Goal: Information Seeking & Learning: Check status

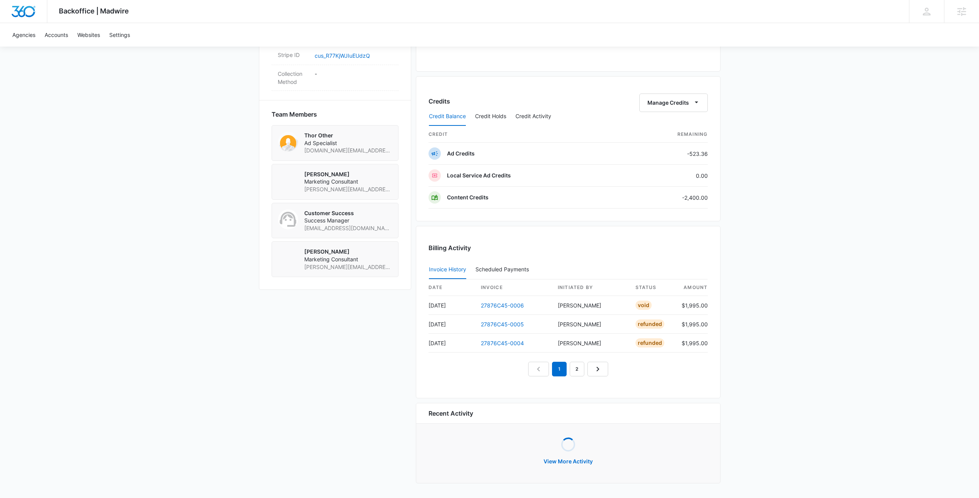
scroll to position [499, 0]
click at [164, 98] on div "Backoffice | Madwire Apps Settings Josh Bacon josh.bacon@madwire.com My Profile…" at bounding box center [489, -1] width 979 height 997
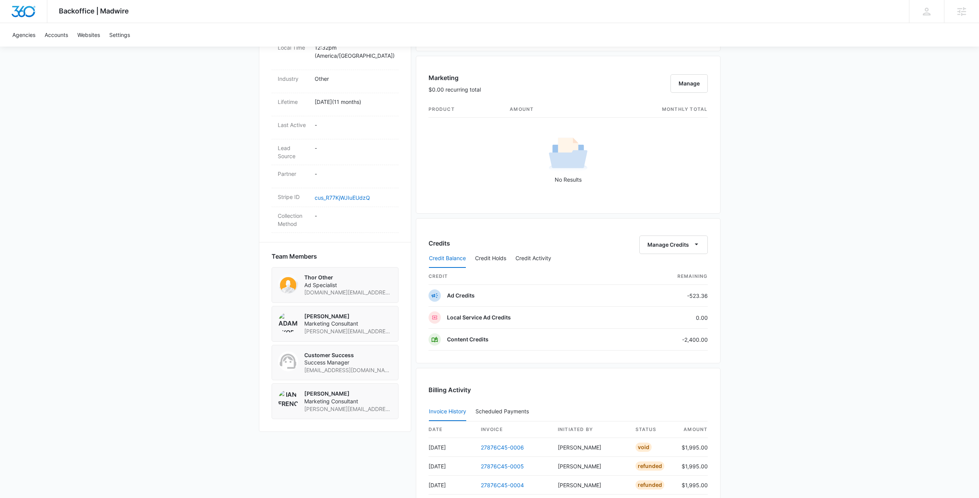
scroll to position [381, 0]
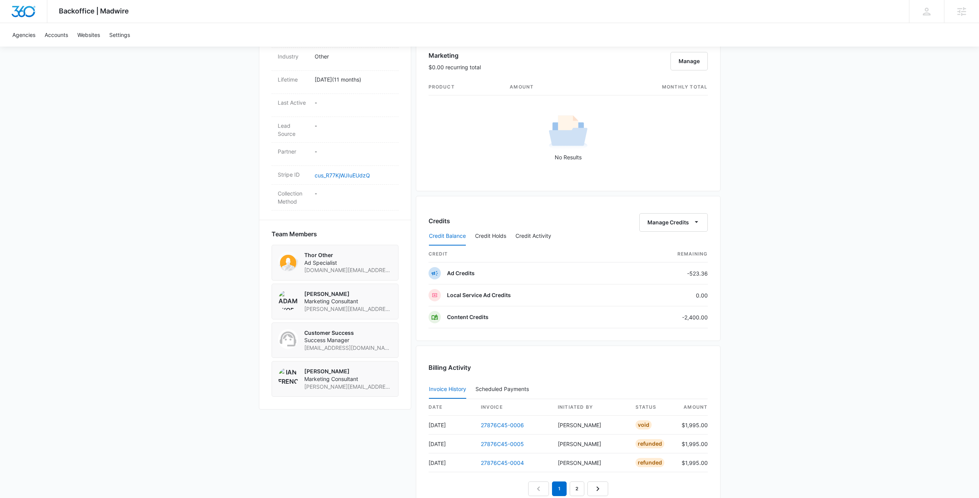
click at [252, 207] on div "Backoffice | Madwire Apps Settings Josh Bacon josh.bacon@madwire.com My Profile…" at bounding box center [489, 117] width 979 height 997
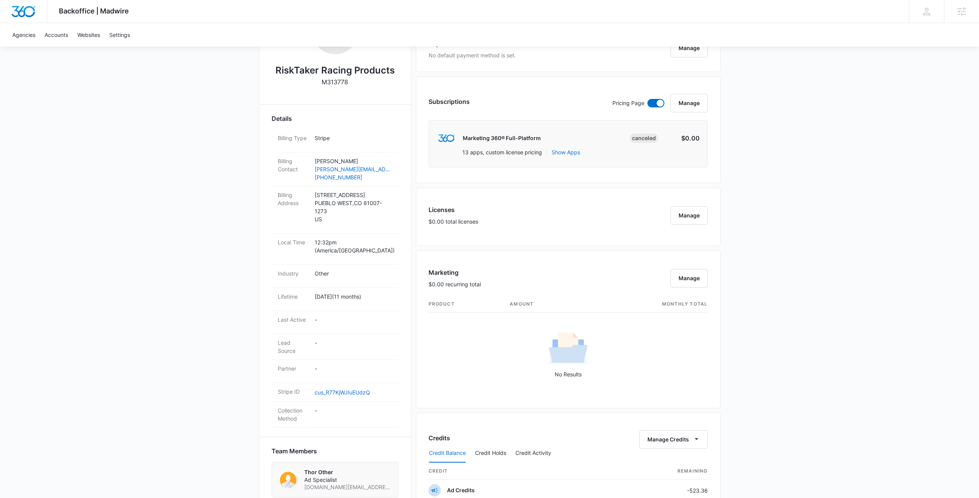
scroll to position [154, 0]
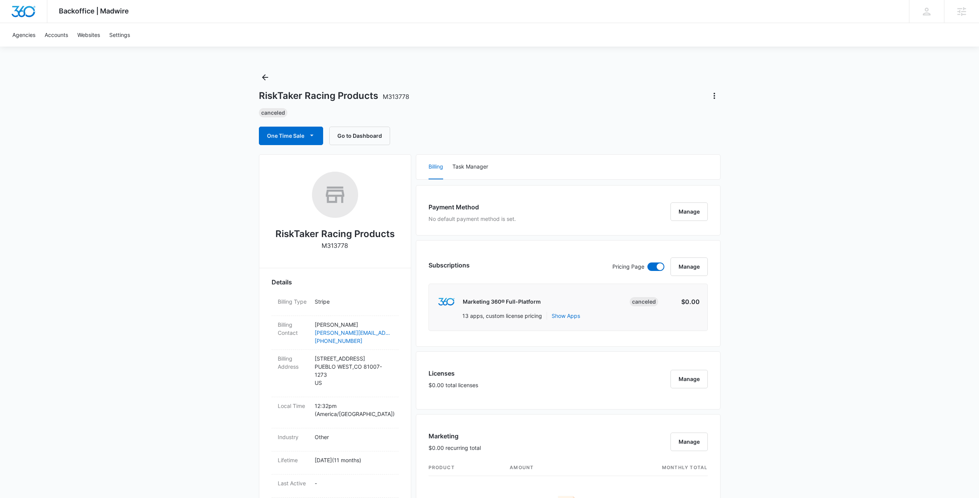
click at [507, 122] on div "RiskTaker Racing Products M313778 Canceled One Time Sale Go to Dashboard" at bounding box center [490, 108] width 462 height 74
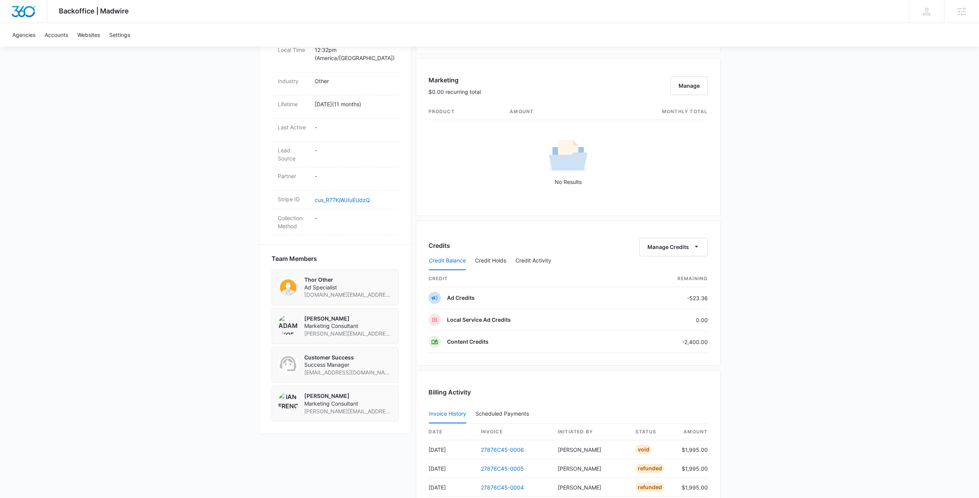
scroll to position [499, 0]
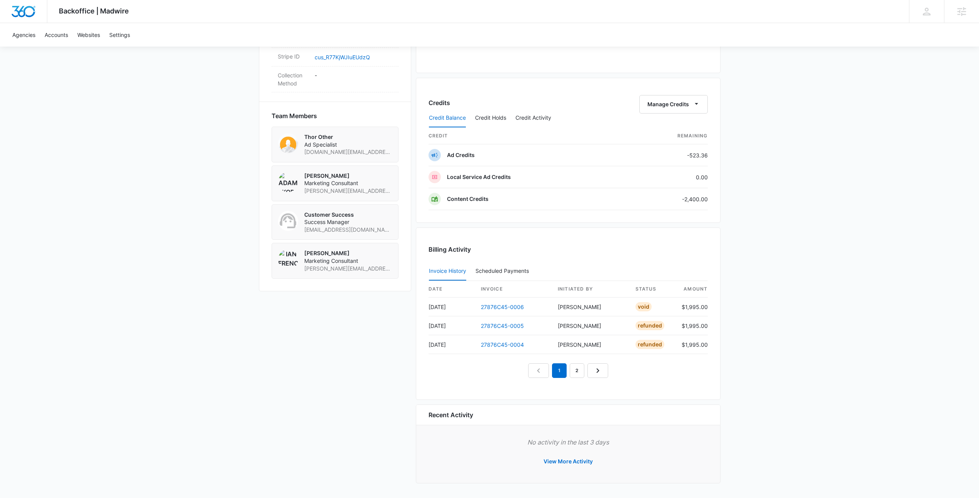
drag, startPoint x: 502, startPoint y: 420, endPoint x: 593, endPoint y: 447, distance: 94.7
click at [502, 420] on div "Recent Activity" at bounding box center [568, 415] width 304 height 20
drag, startPoint x: 585, startPoint y: 463, endPoint x: 689, endPoint y: 456, distance: 104.5
click at [585, 463] on button "View More Activity" at bounding box center [568, 461] width 65 height 18
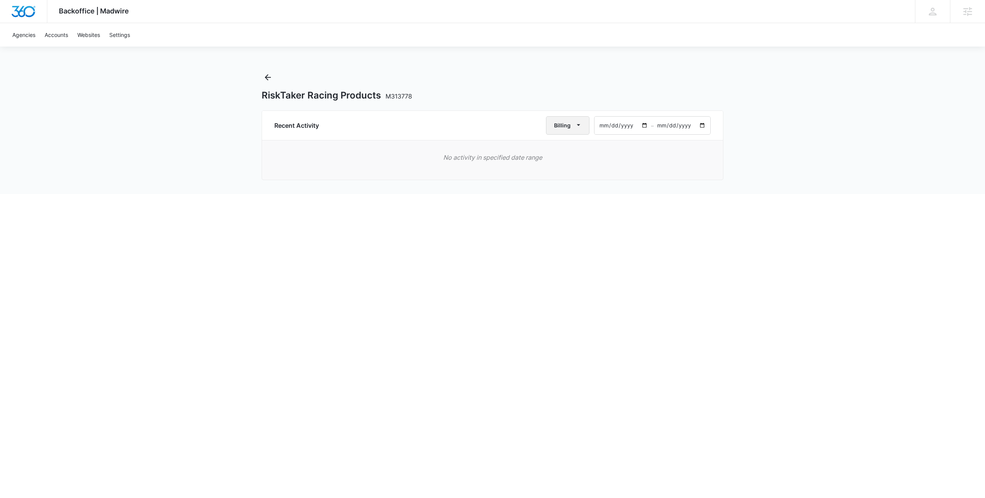
click at [564, 120] on button "Billing" at bounding box center [567, 125] width 43 height 18
click at [583, 153] on button "All Activities" at bounding box center [577, 150] width 58 height 12
click at [739, 182] on div "Backoffice | Madwire Apps Settings Josh Bacon josh.bacon@madwire.com My Profile…" at bounding box center [492, 97] width 985 height 194
click at [269, 79] on icon "Back" at bounding box center [267, 77] width 9 height 9
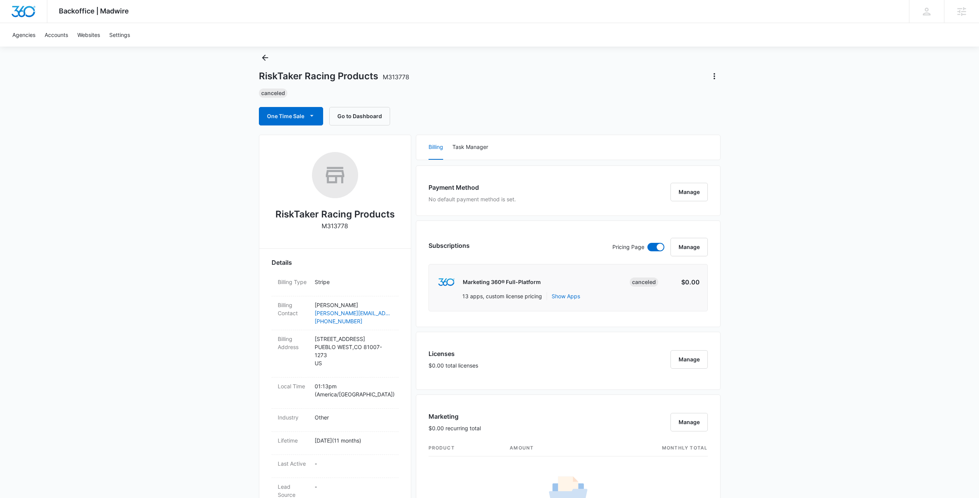
scroll to position [15, 0]
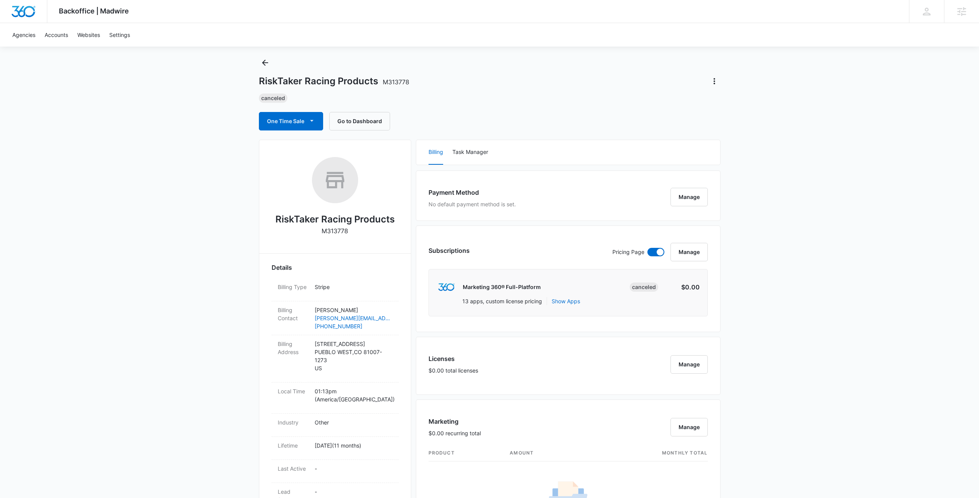
drag, startPoint x: 272, startPoint y: 98, endPoint x: 284, endPoint y: 97, distance: 11.9
click at [284, 97] on div "Canceled" at bounding box center [273, 98] width 28 height 9
drag, startPoint x: 284, startPoint y: 97, endPoint x: 237, endPoint y: 93, distance: 47.1
click at [237, 93] on div "Backoffice | Madwire Apps Settings Josh Bacon josh.bacon@madwire.com My Profile…" at bounding box center [489, 483] width 979 height 997
click at [523, 100] on div "Canceled" at bounding box center [490, 98] width 462 height 9
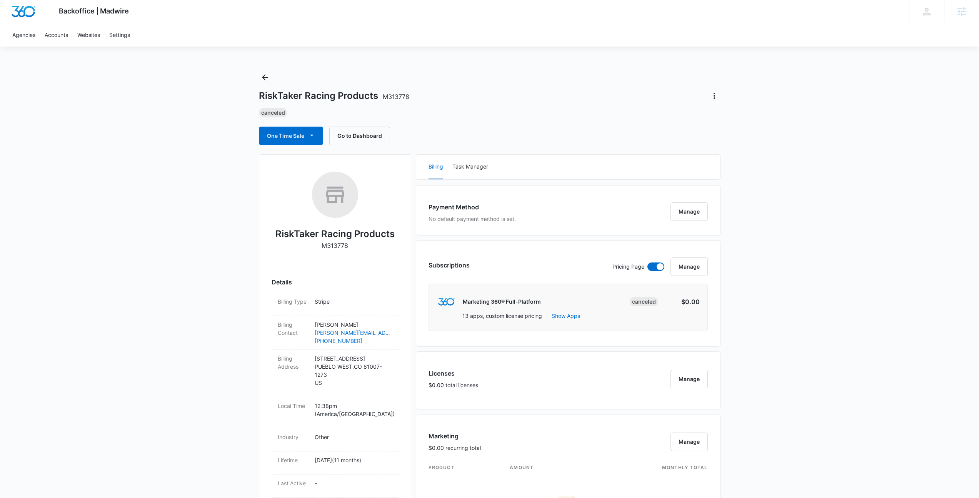
click at [362, 22] on div "Backoffice | Madwire Apps Settings Josh Bacon josh.bacon@madwire.com My Profile…" at bounding box center [489, 11] width 979 height 23
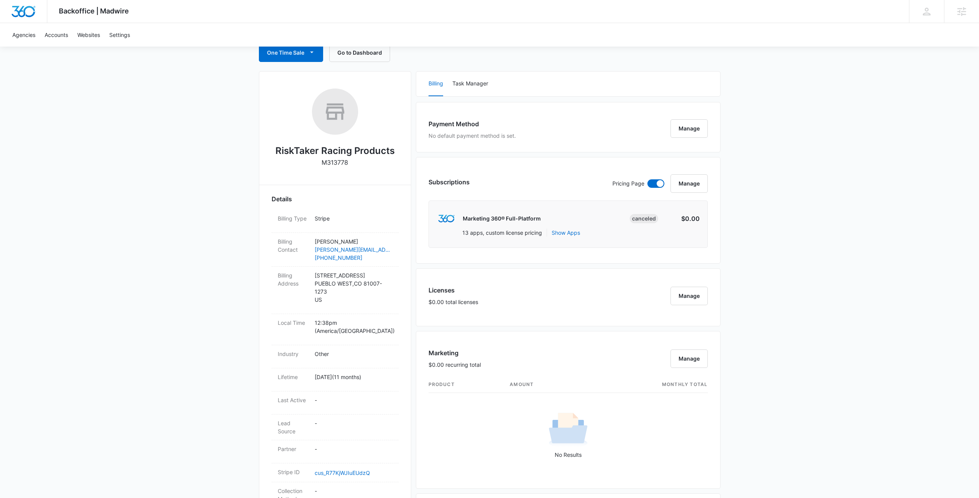
scroll to position [140, 0]
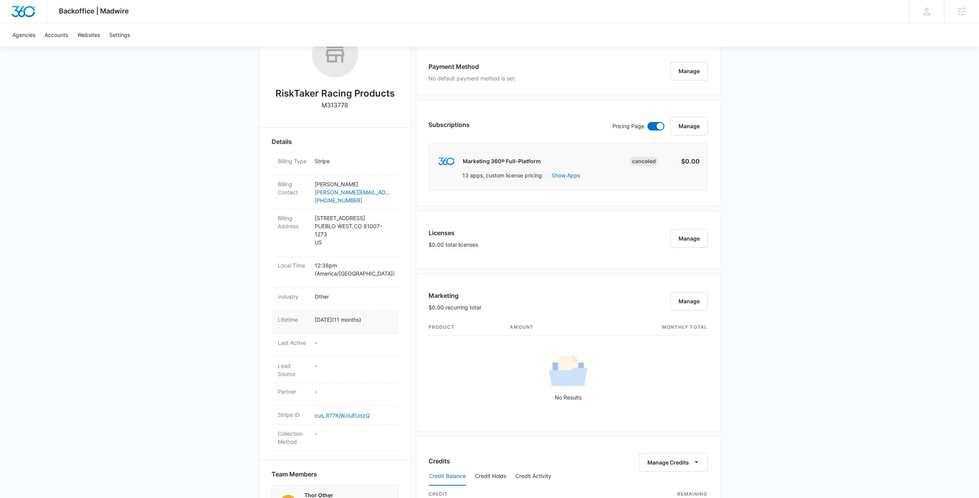
click at [369, 316] on p "Oct 28, 2024 ( 11 months )" at bounding box center [354, 320] width 78 height 8
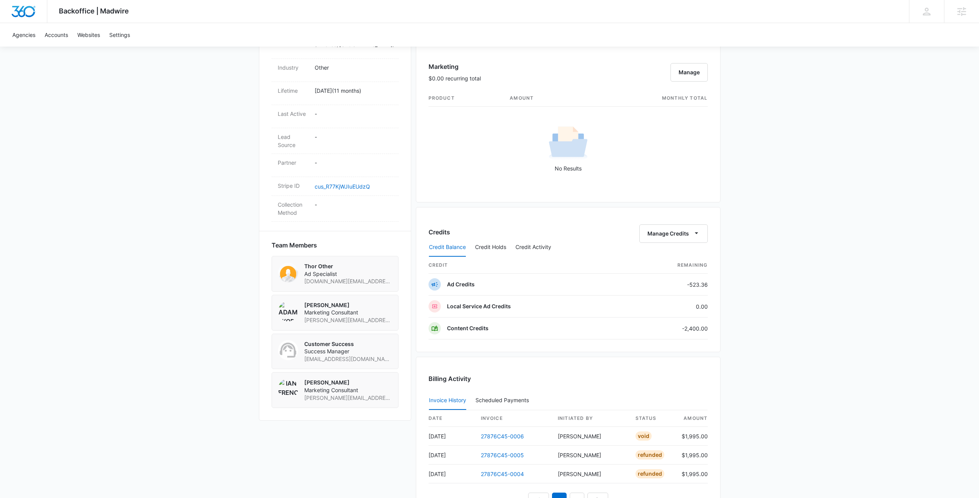
scroll to position [0, 0]
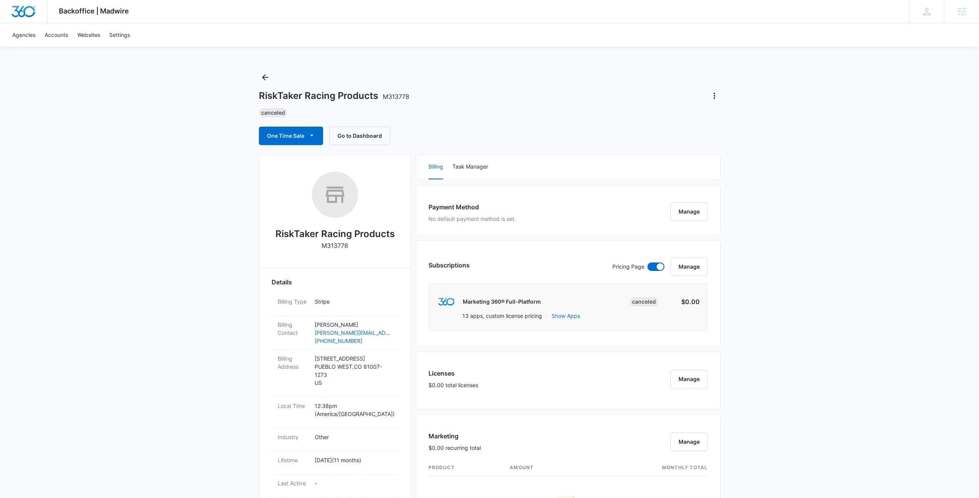
drag, startPoint x: 284, startPoint y: 22, endPoint x: 279, endPoint y: 10, distance: 12.7
click at [284, 21] on div "Backoffice | Madwire Apps Settings Josh Bacon josh.bacon@madwire.com My Profile…" at bounding box center [489, 11] width 979 height 23
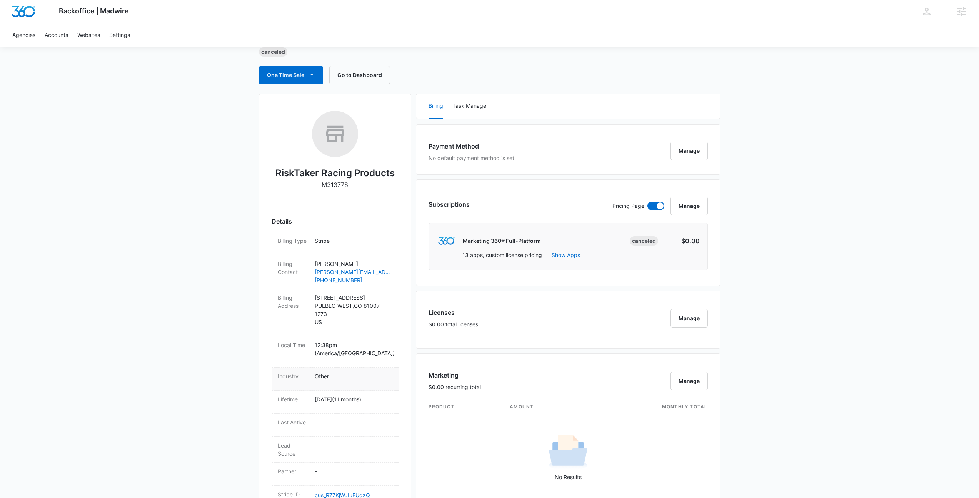
scroll to position [71, 0]
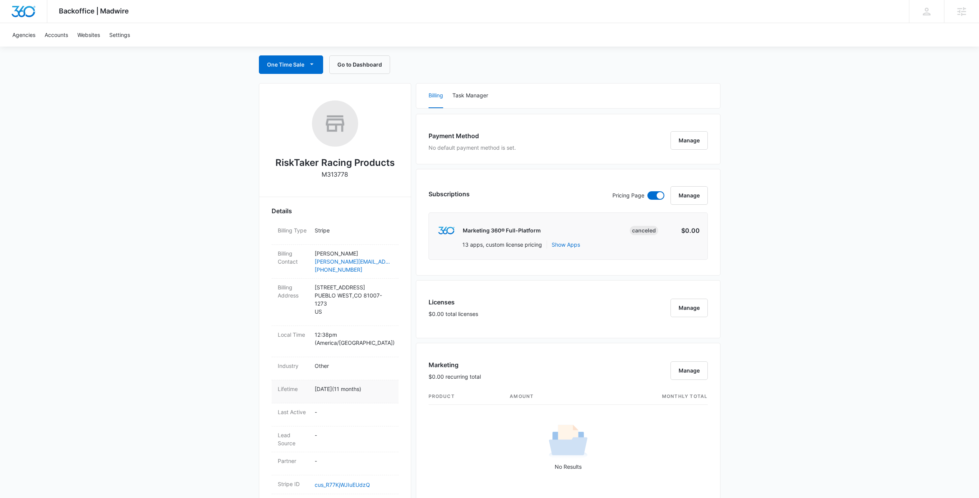
drag, startPoint x: 312, startPoint y: 380, endPoint x: 379, endPoint y: 380, distance: 67.0
click at [379, 380] on div "Lifetime Oct 28, 2024 ( 11 months )" at bounding box center [335, 391] width 127 height 23
drag, startPoint x: 380, startPoint y: 381, endPoint x: 307, endPoint y: 380, distance: 73.1
click at [307, 380] on div "Lifetime Oct 28, 2024 ( 11 months )" at bounding box center [335, 391] width 127 height 23
click at [347, 385] on p "Oct 28, 2024 ( 11 months )" at bounding box center [354, 389] width 78 height 8
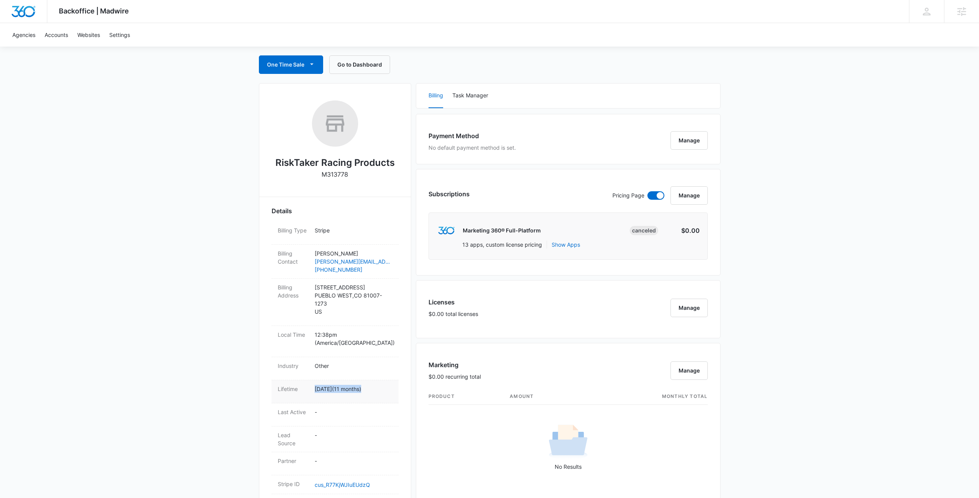
drag, startPoint x: 384, startPoint y: 383, endPoint x: 312, endPoint y: 383, distance: 72.3
click at [312, 383] on div "Lifetime Oct 28, 2024 ( 11 months )" at bounding box center [335, 391] width 127 height 23
click at [312, 384] on div "Lifetime Oct 28, 2024 ( 11 months )" at bounding box center [335, 391] width 127 height 23
click at [727, 36] on div "Agencies Accounts Websites Settings" at bounding box center [490, 34] width 964 height 23
click at [710, 22] on div "Backoffice | Madwire Apps Settings Josh Bacon josh.bacon@madwire.com My Profile…" at bounding box center [489, 11] width 979 height 23
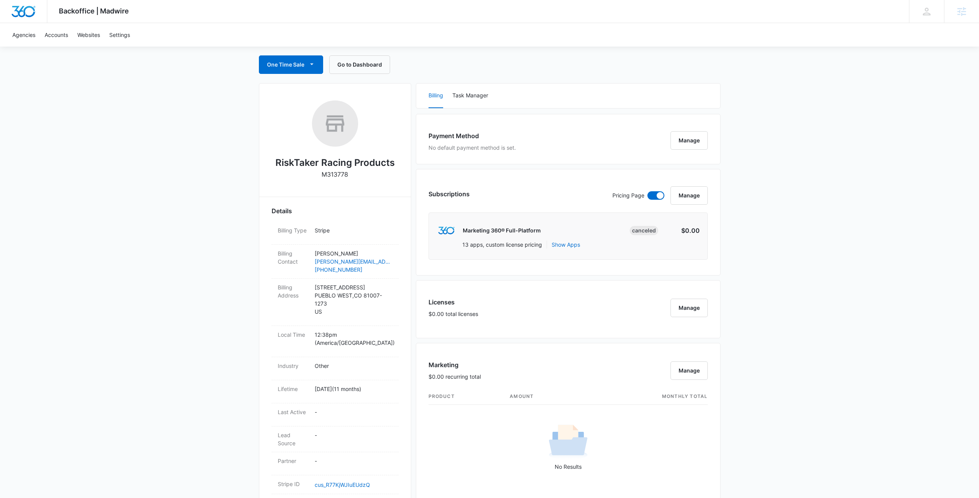
click at [712, 18] on div "Backoffice | Madwire Apps Settings Josh Bacon josh.bacon@madwire.com My Profile…" at bounding box center [489, 11] width 979 height 23
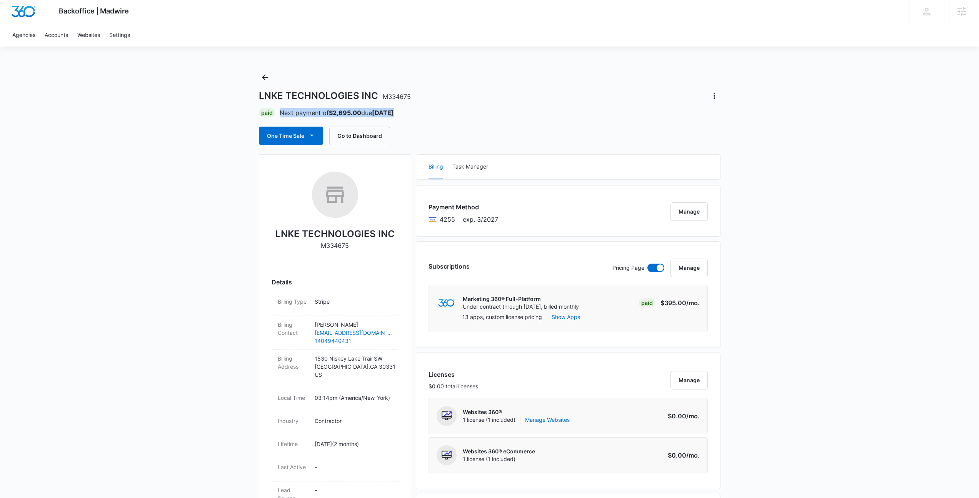
drag, startPoint x: 281, startPoint y: 110, endPoint x: 493, endPoint y: 112, distance: 212.4
click at [493, 112] on div "Paid Next payment of $2,695.00 due [DATE]" at bounding box center [490, 112] width 462 height 9
